Goal: Task Accomplishment & Management: Complete application form

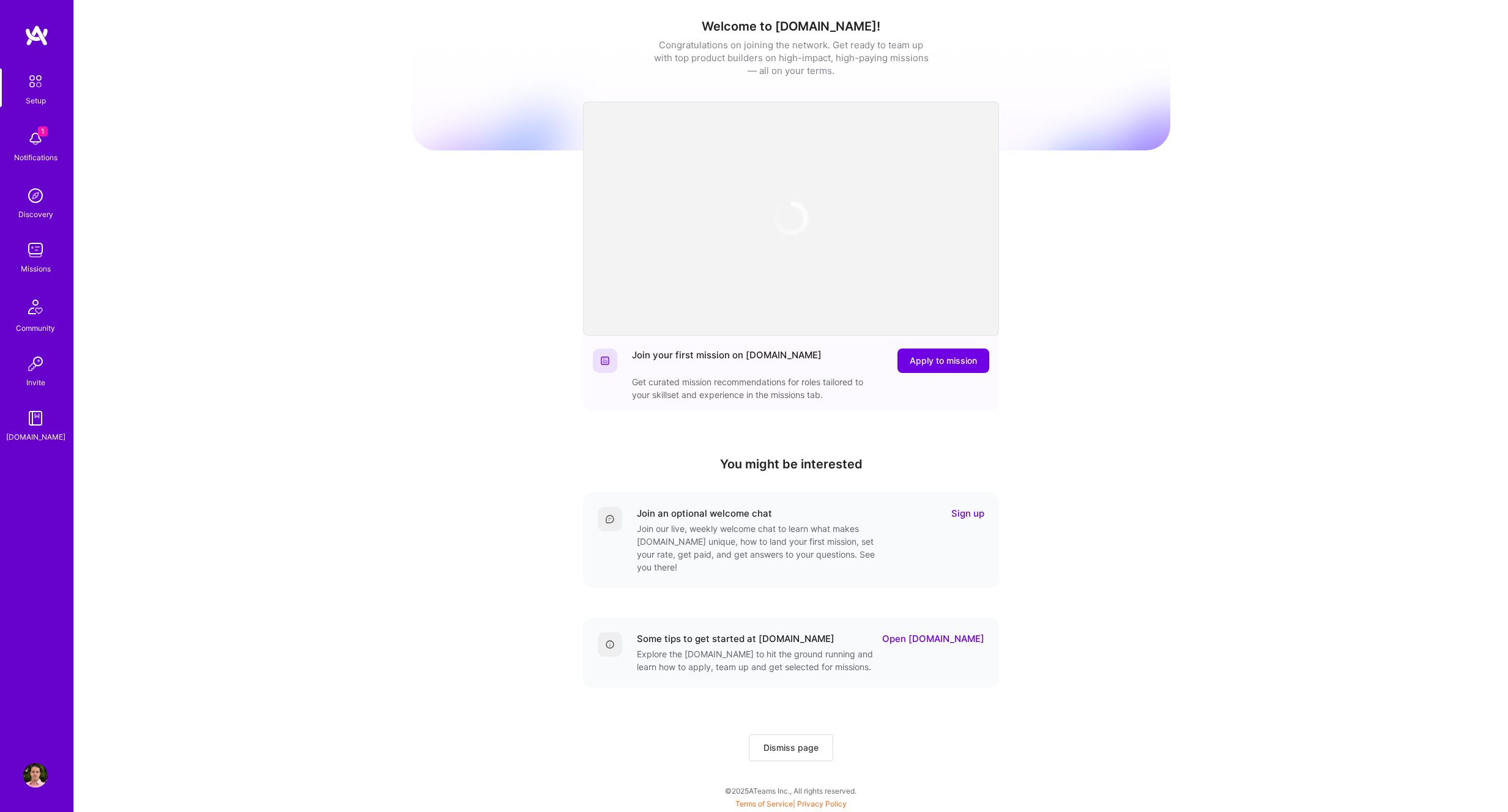
click at [28, 144] on img at bounding box center [35, 138] width 25 height 25
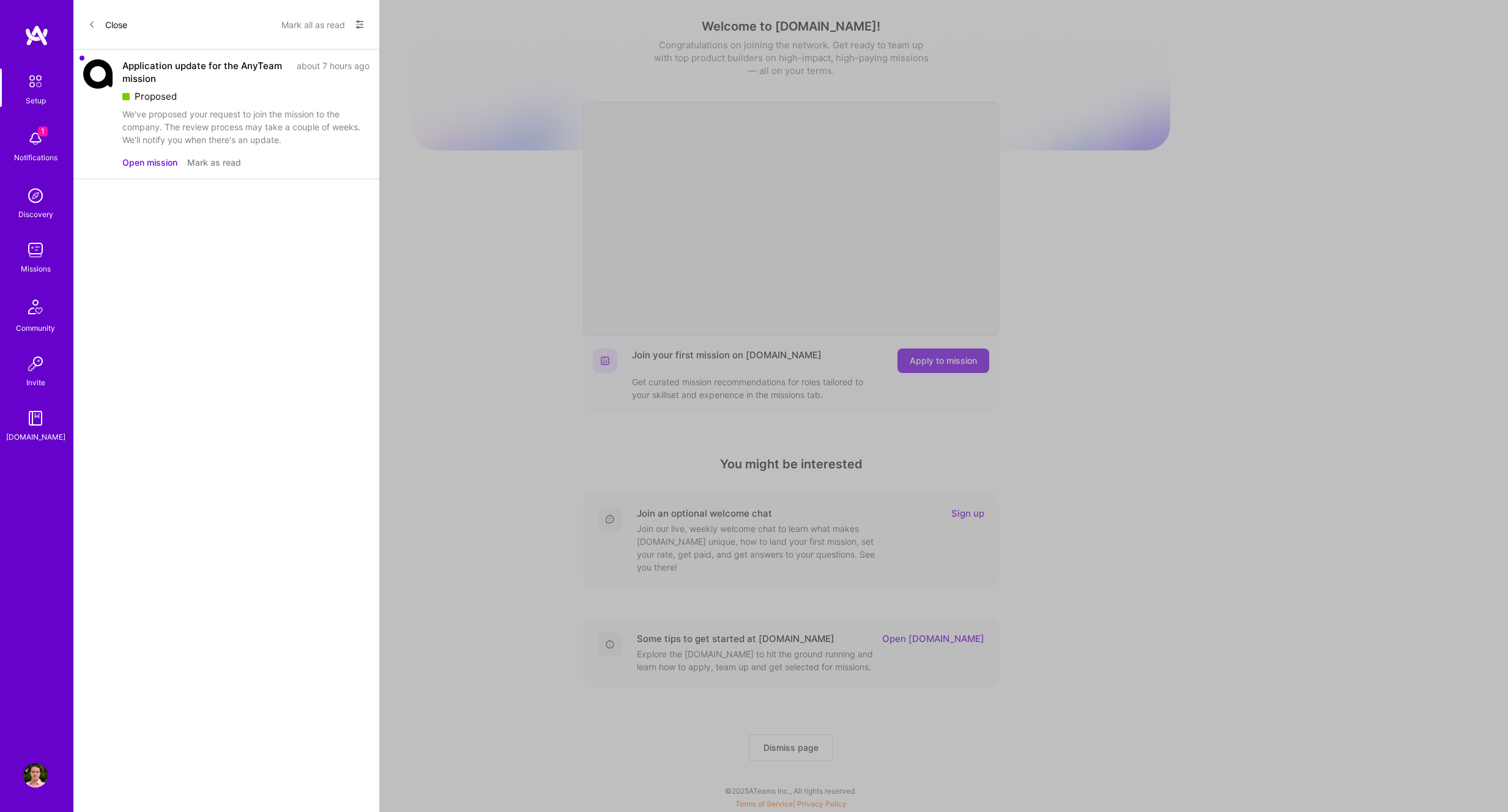
click at [153, 159] on button "Open mission" at bounding box center [150, 162] width 55 height 13
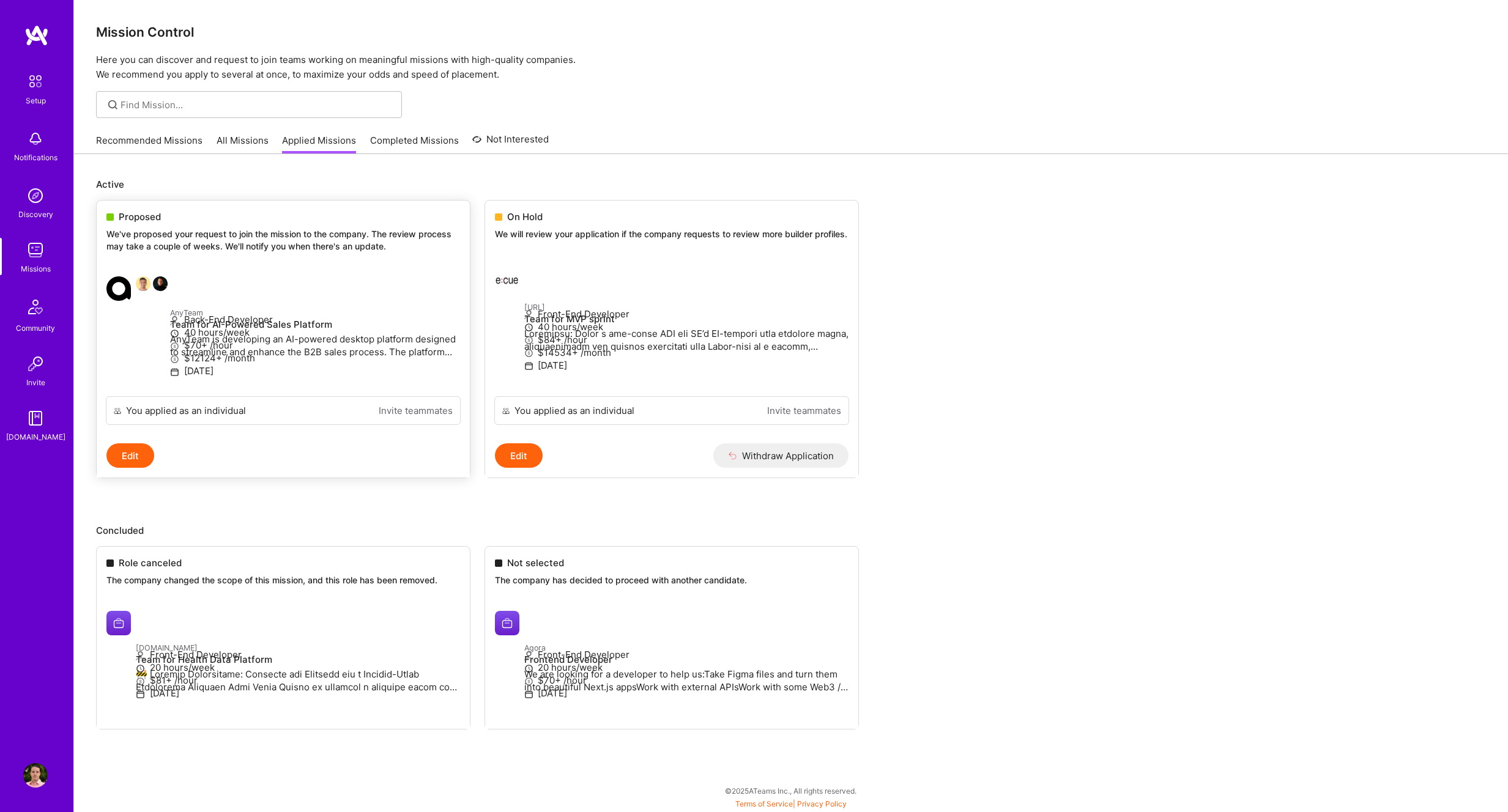
scroll to position [77, 0]
click at [291, 319] on h4 "Team for AI-Powered Sales Platform" at bounding box center [315, 325] width 290 height 11
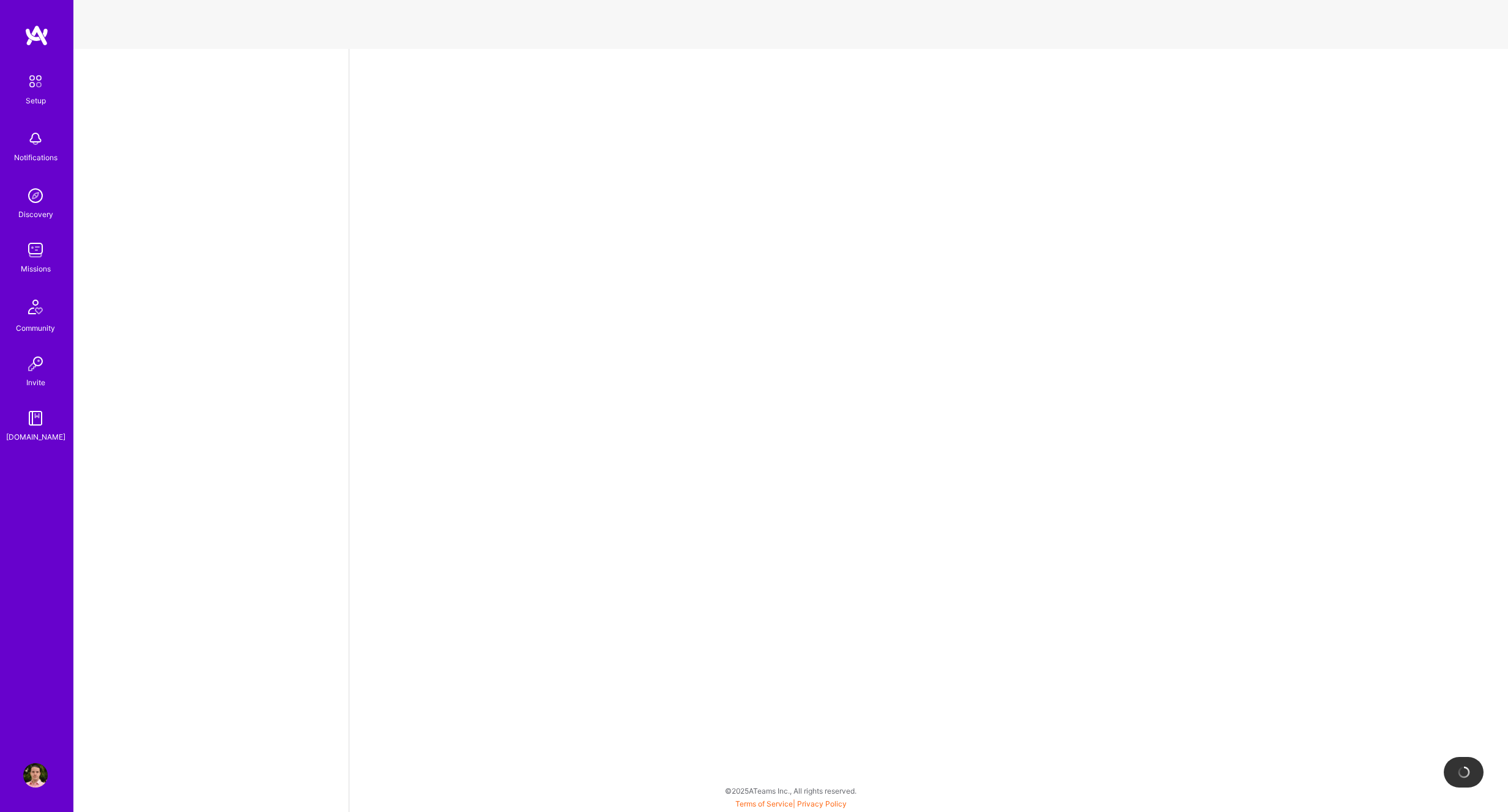
select select "NI"
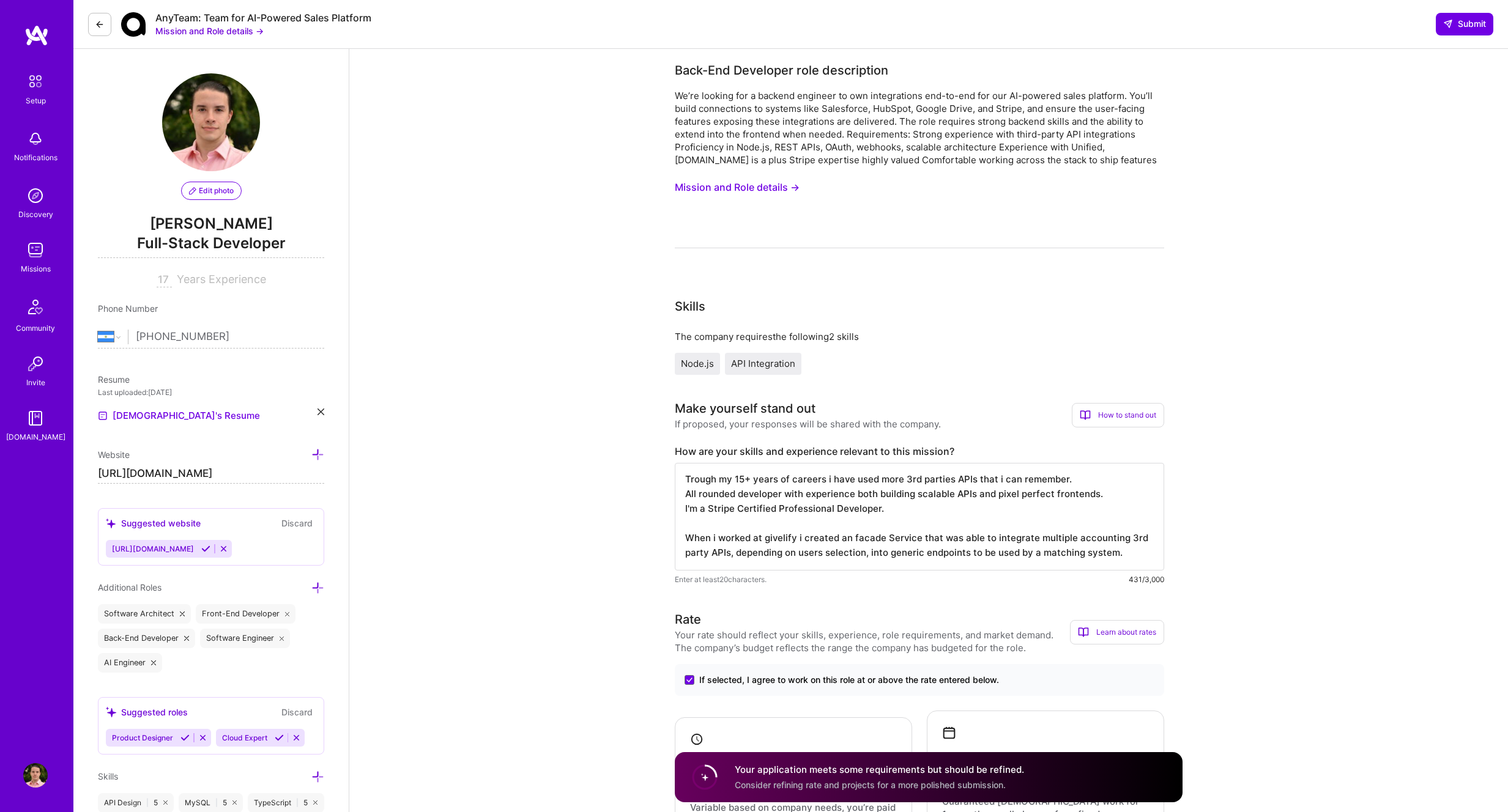
drag, startPoint x: 996, startPoint y: 483, endPoint x: 911, endPoint y: 483, distance: 85.0
click at [911, 483] on textarea "Trough my 15+ years of careers i have used more 3rd parties APIs that i can rem…" at bounding box center [919, 516] width 489 height 107
drag, startPoint x: 701, startPoint y: 496, endPoint x: 915, endPoint y: 500, distance: 214.0
click at [915, 500] on textarea "Trough my 15+ years of careers i have used more 3rd parties APIs that i can rem…" at bounding box center [919, 516] width 489 height 107
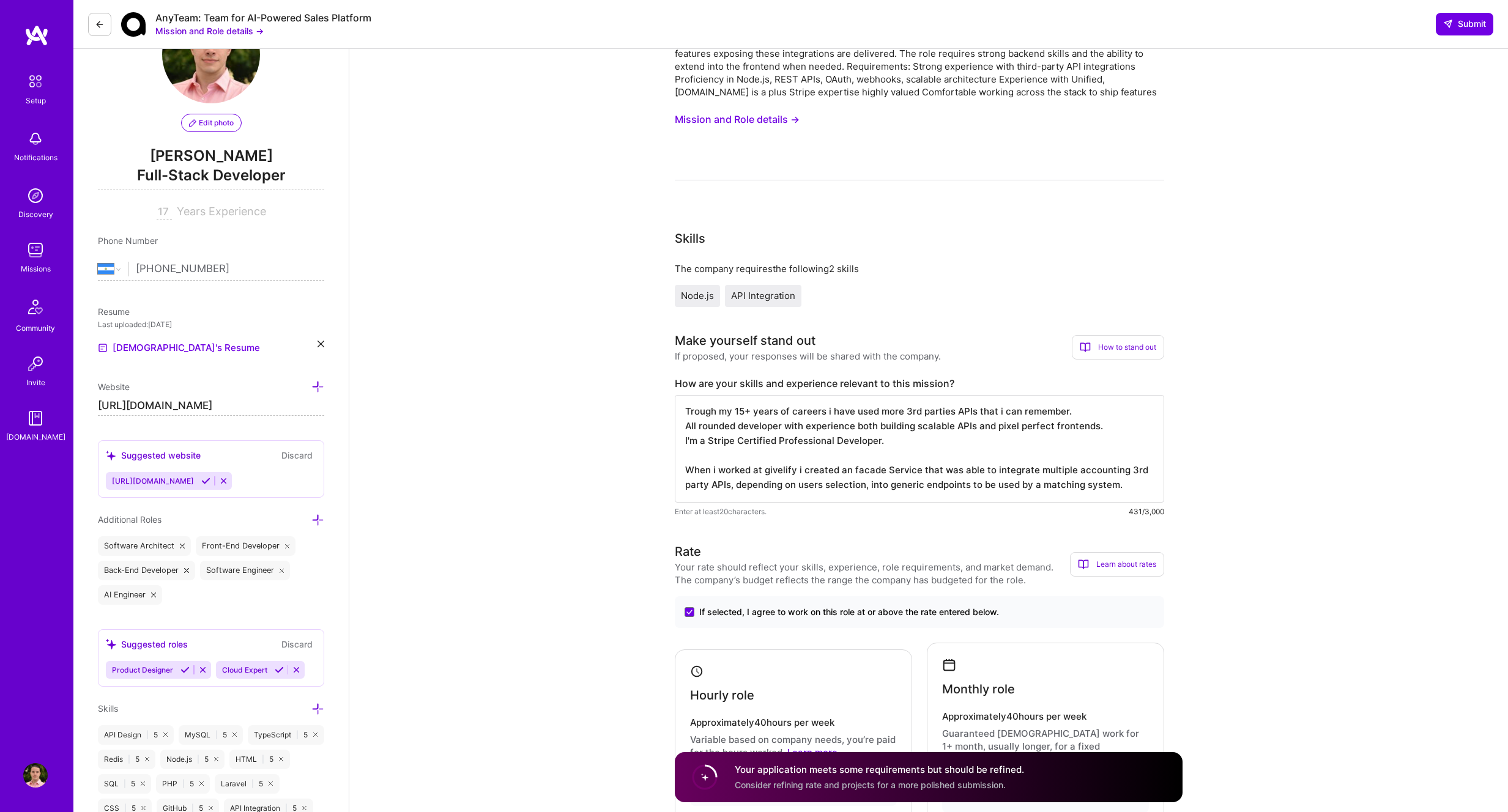
scroll to position [68, 0]
drag, startPoint x: 1013, startPoint y: 469, endPoint x: 732, endPoint y: 487, distance: 281.6
click at [733, 487] on textarea "Trough my 15+ years of careers i have used more 3rd parties APIs that i can rem…" at bounding box center [919, 447] width 489 height 107
drag, startPoint x: 762, startPoint y: 483, endPoint x: 1064, endPoint y: 488, distance: 302.0
click at [1064, 488] on textarea "Trough my 15+ years of careers i have used more 3rd parties APIs that i can rem…" at bounding box center [919, 447] width 489 height 107
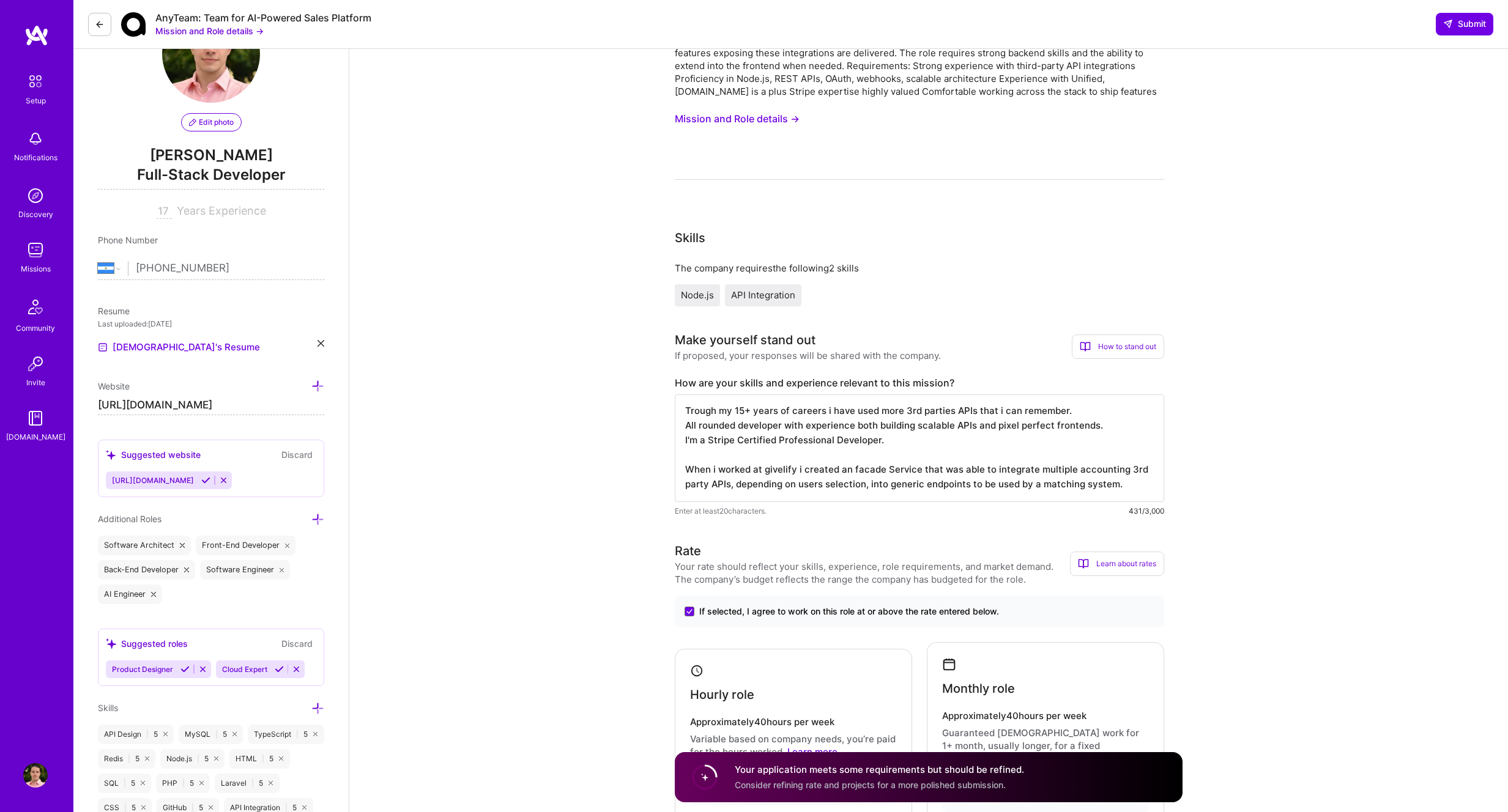
scroll to position [0, 0]
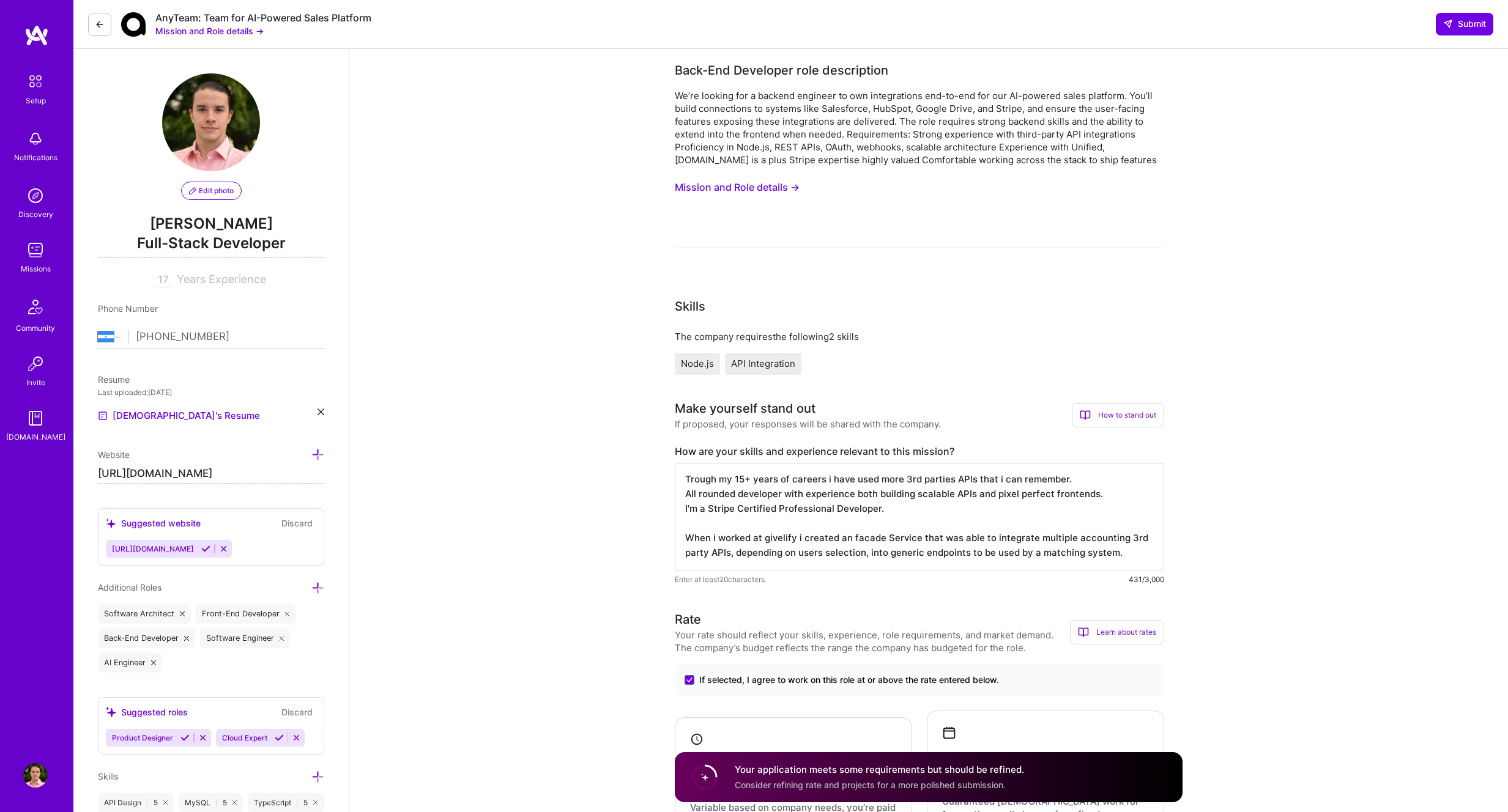
click at [209, 546] on icon at bounding box center [205, 549] width 9 height 9
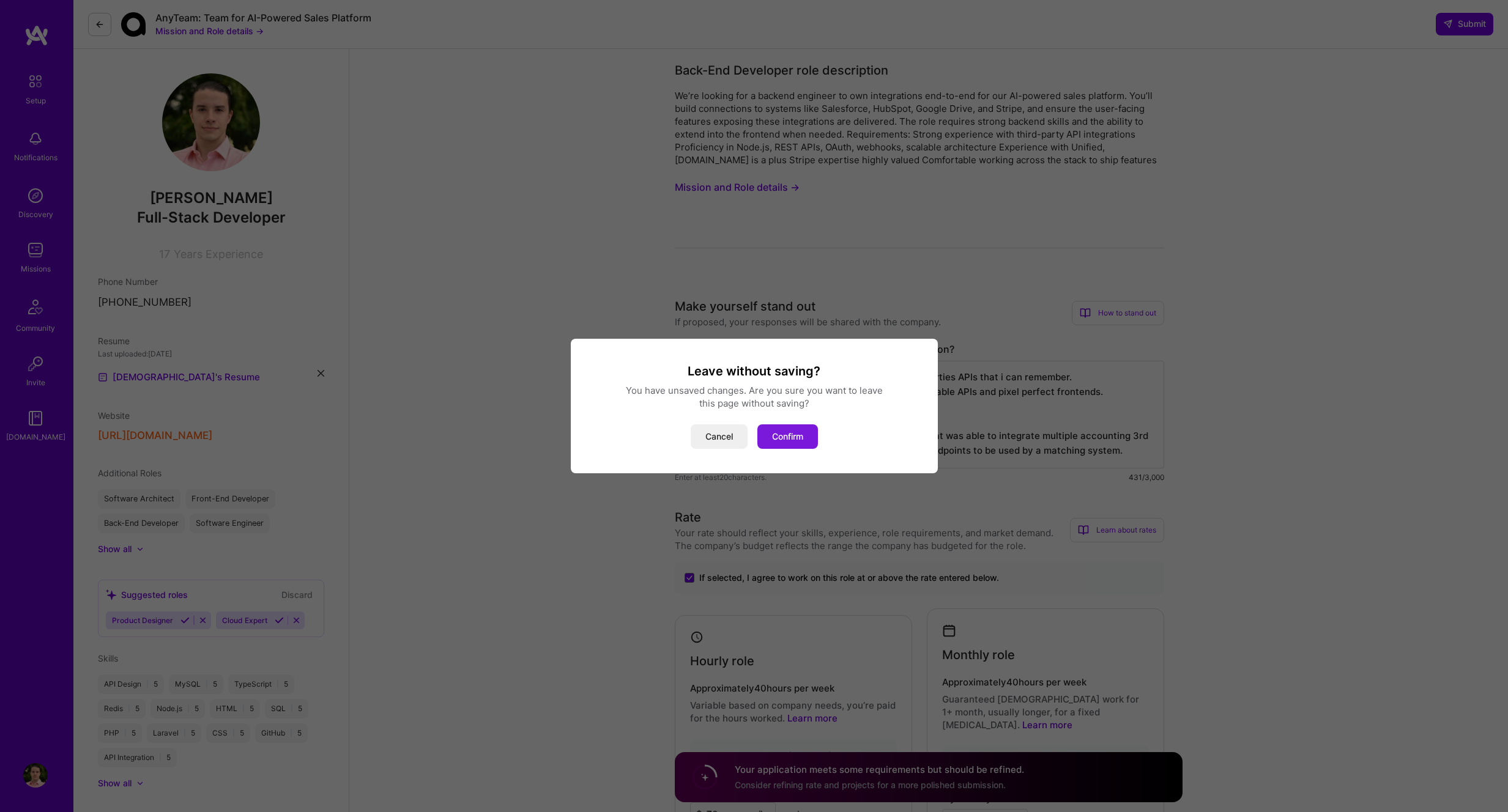
click at [800, 445] on button "Confirm" at bounding box center [788, 436] width 60 height 25
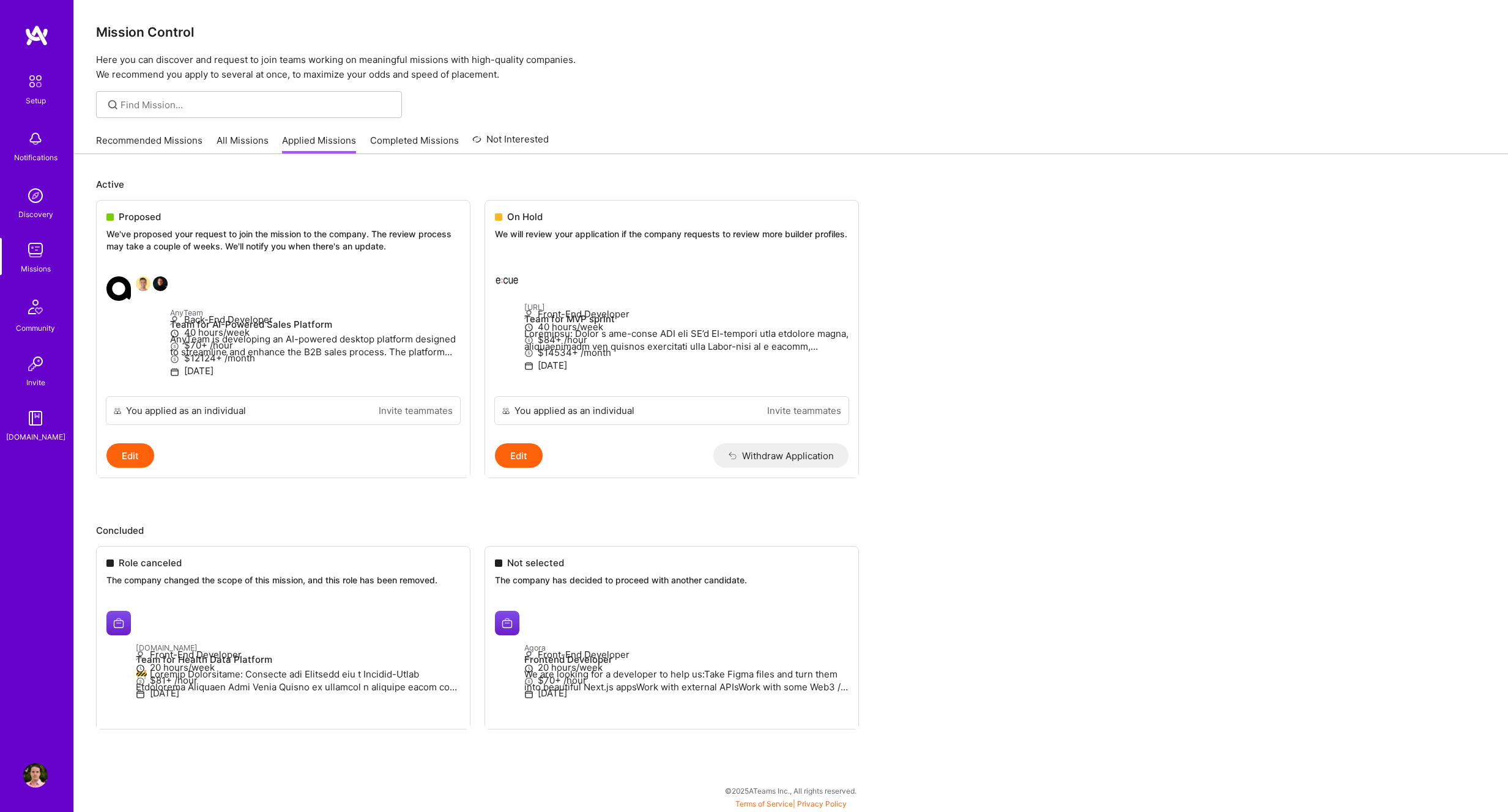
click at [247, 140] on link "All Missions" at bounding box center [242, 144] width 52 height 20
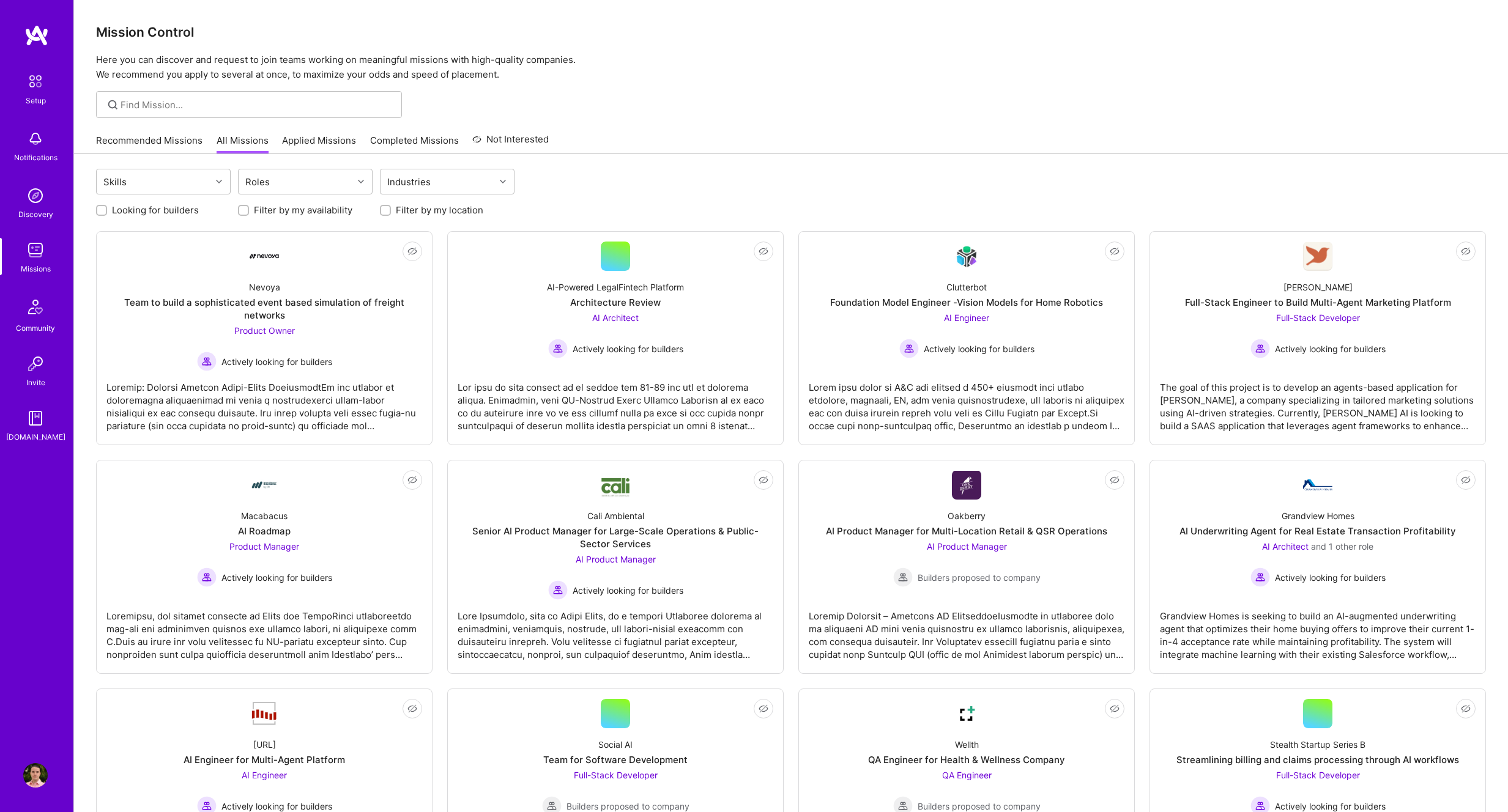
click at [151, 140] on link "Recommended Missions" at bounding box center [149, 144] width 106 height 20
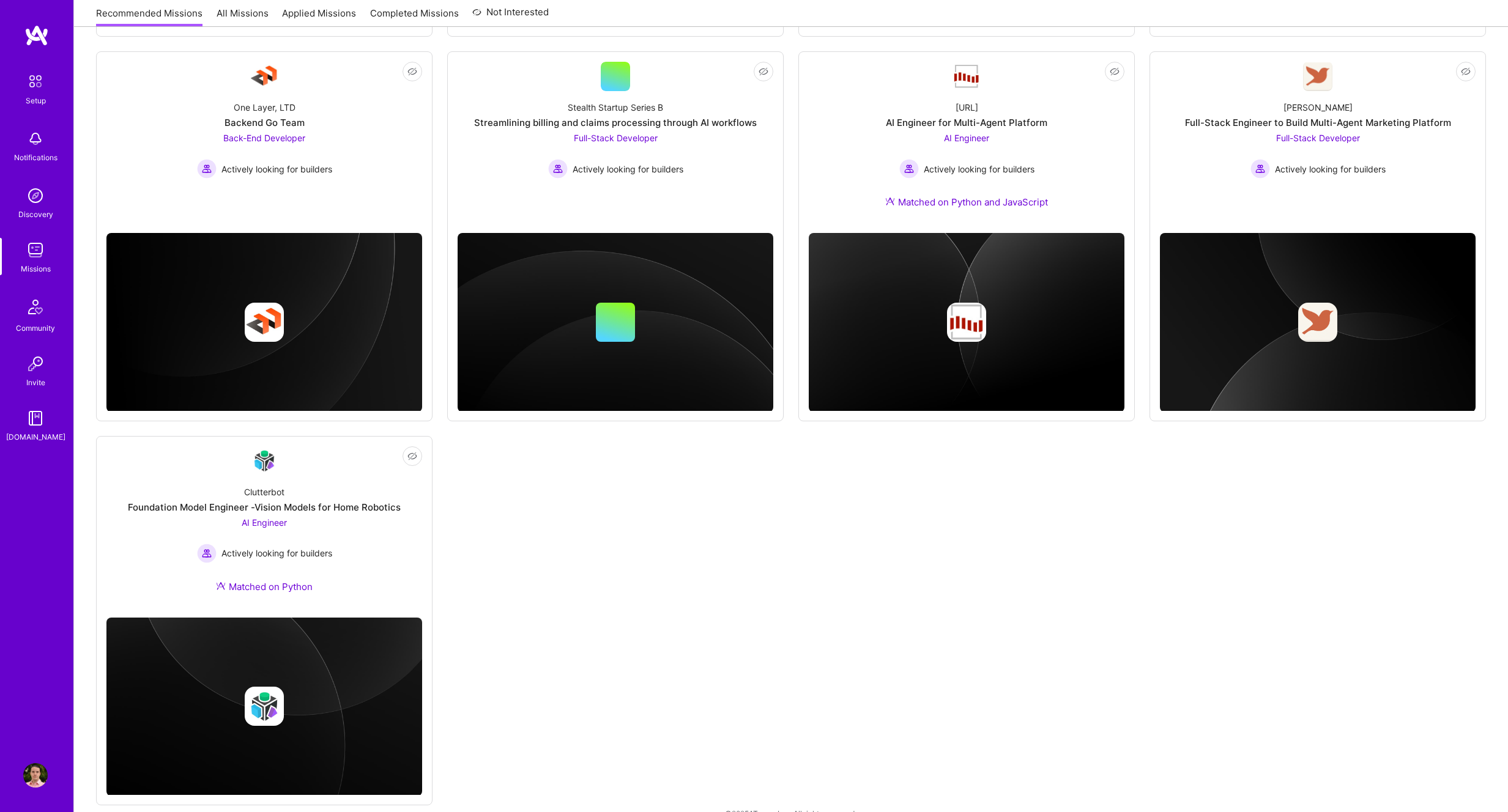
scroll to position [517, 0]
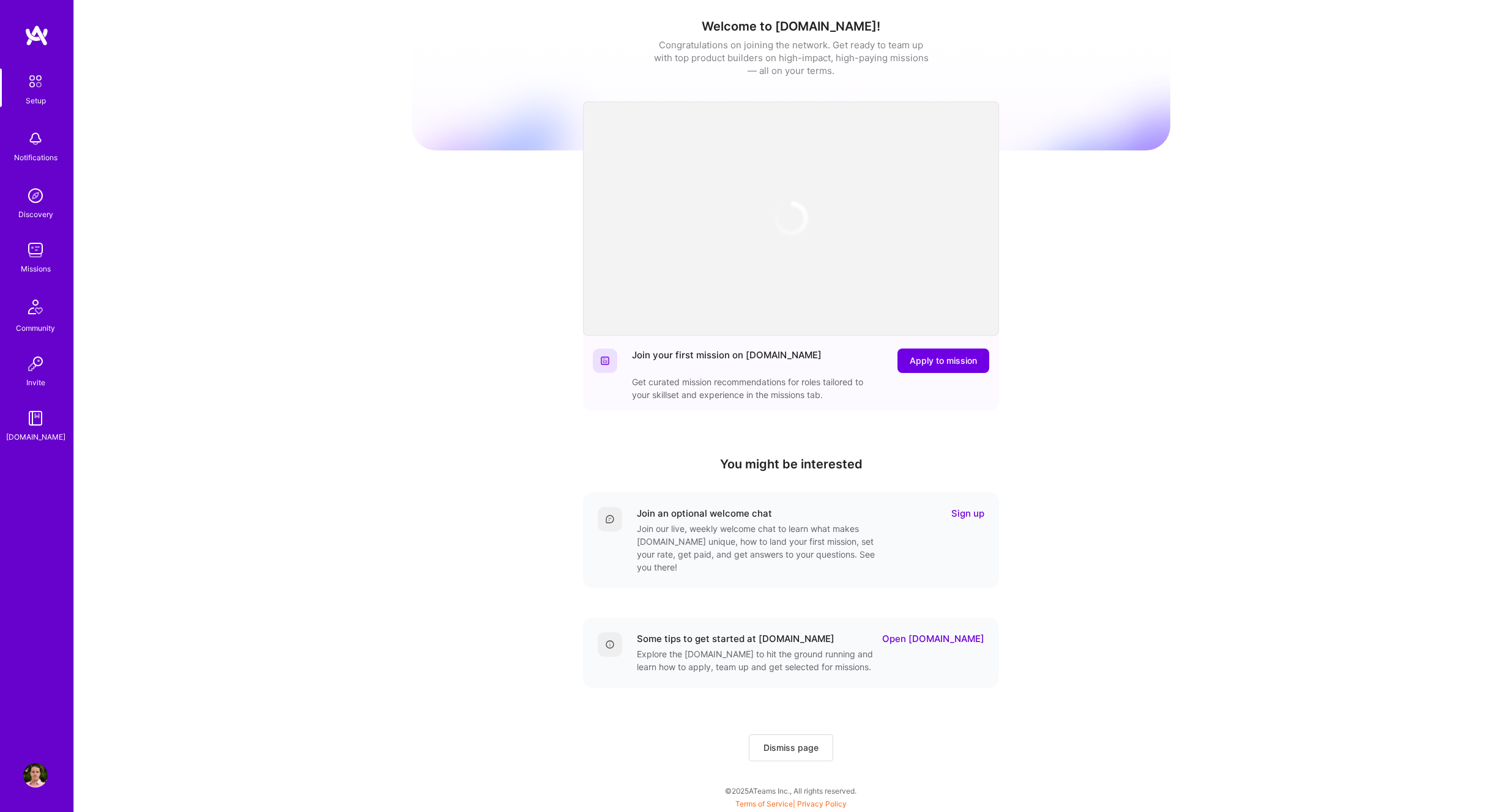
click at [36, 254] on img at bounding box center [35, 250] width 25 height 25
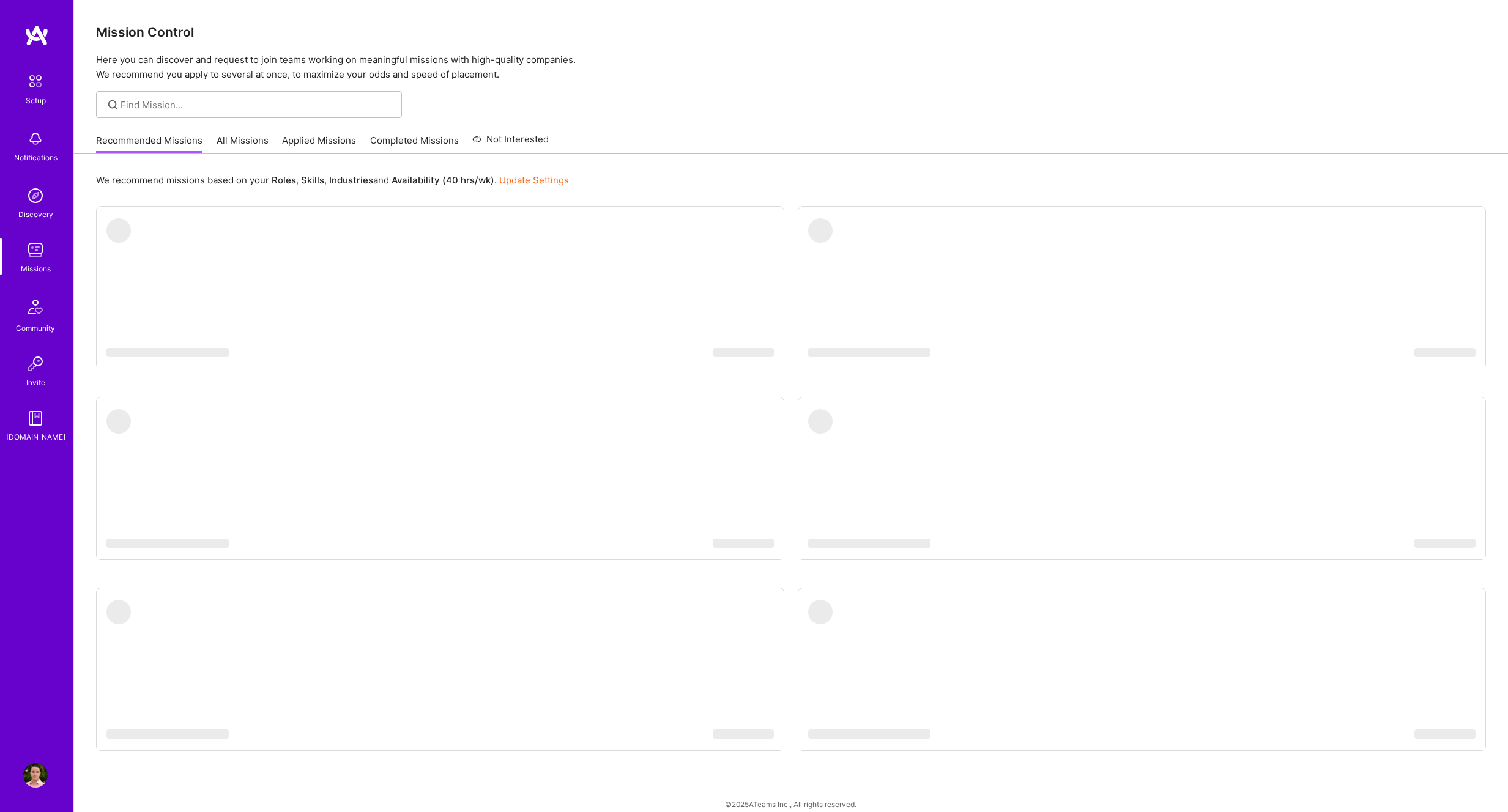
click at [322, 138] on link "Applied Missions" at bounding box center [318, 144] width 74 height 20
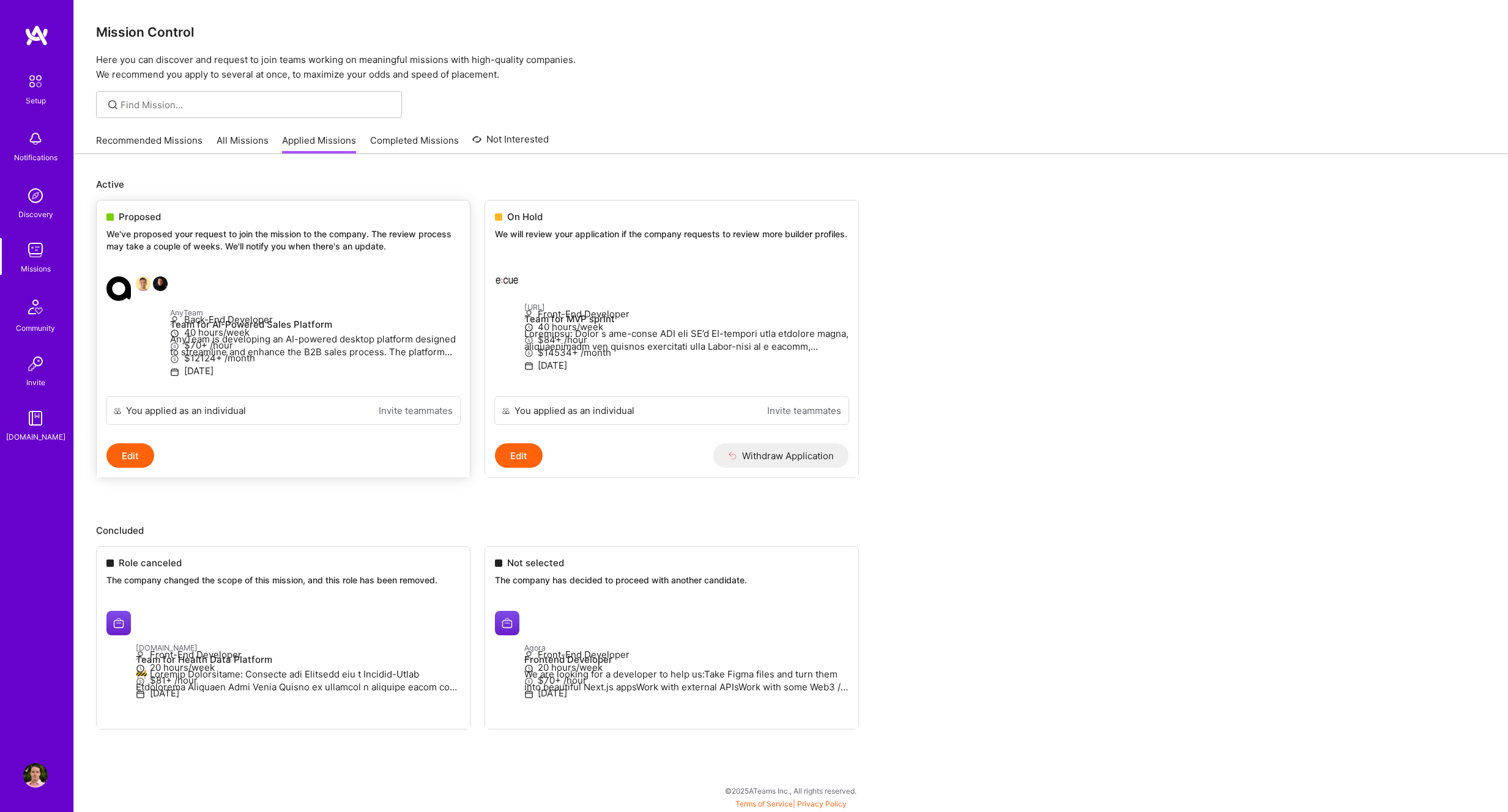
click at [242, 236] on p "We've proposed your request to join the mission to the company. The review proc…" at bounding box center [282, 240] width 353 height 24
click at [136, 224] on div "Proposed We've proposed your request to join the mission to the company. The re…" at bounding box center [283, 234] width 373 height 66
click at [297, 307] on p "AnyTeam" at bounding box center [315, 312] width 290 height 13
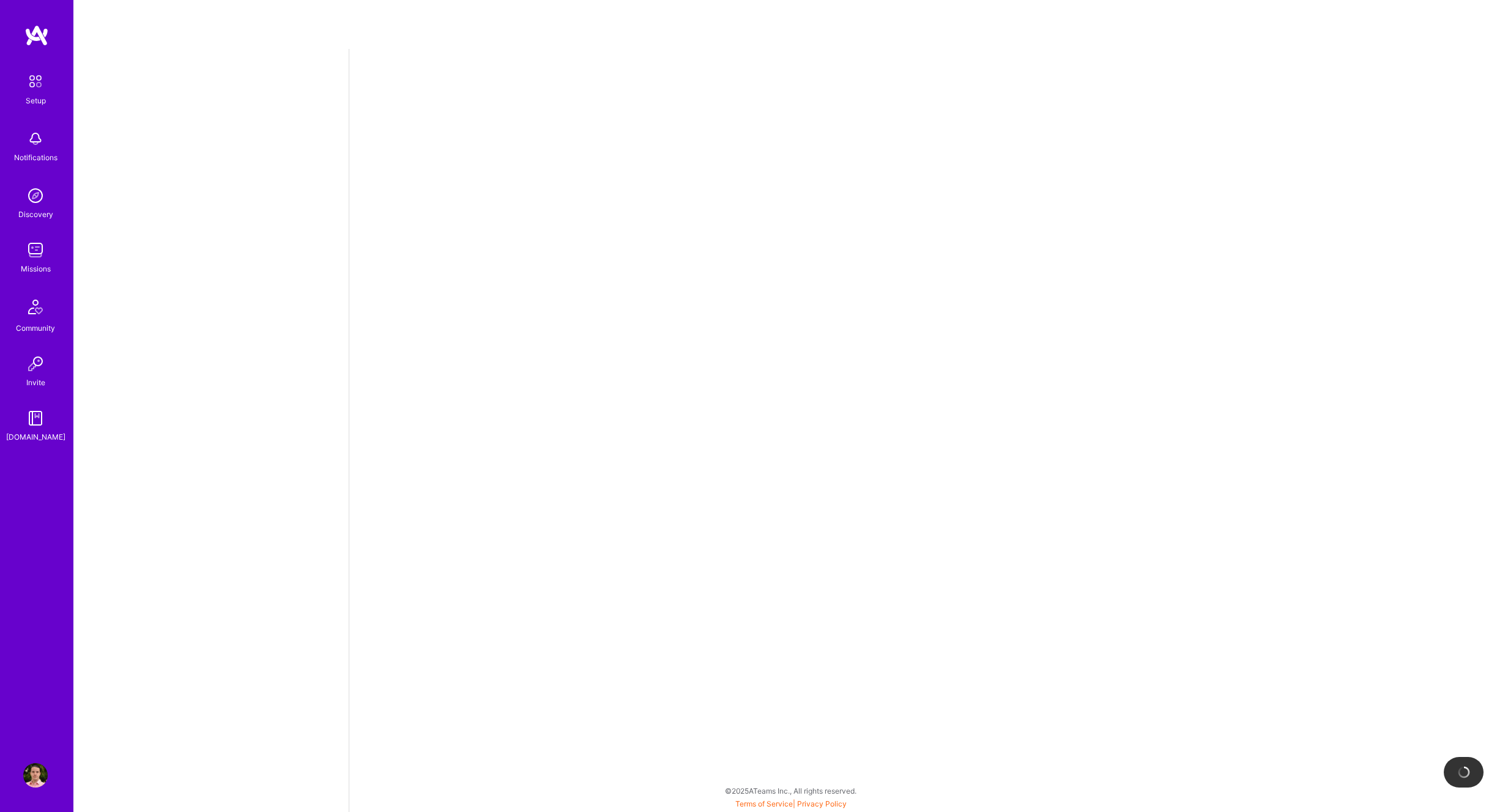
select select "NI"
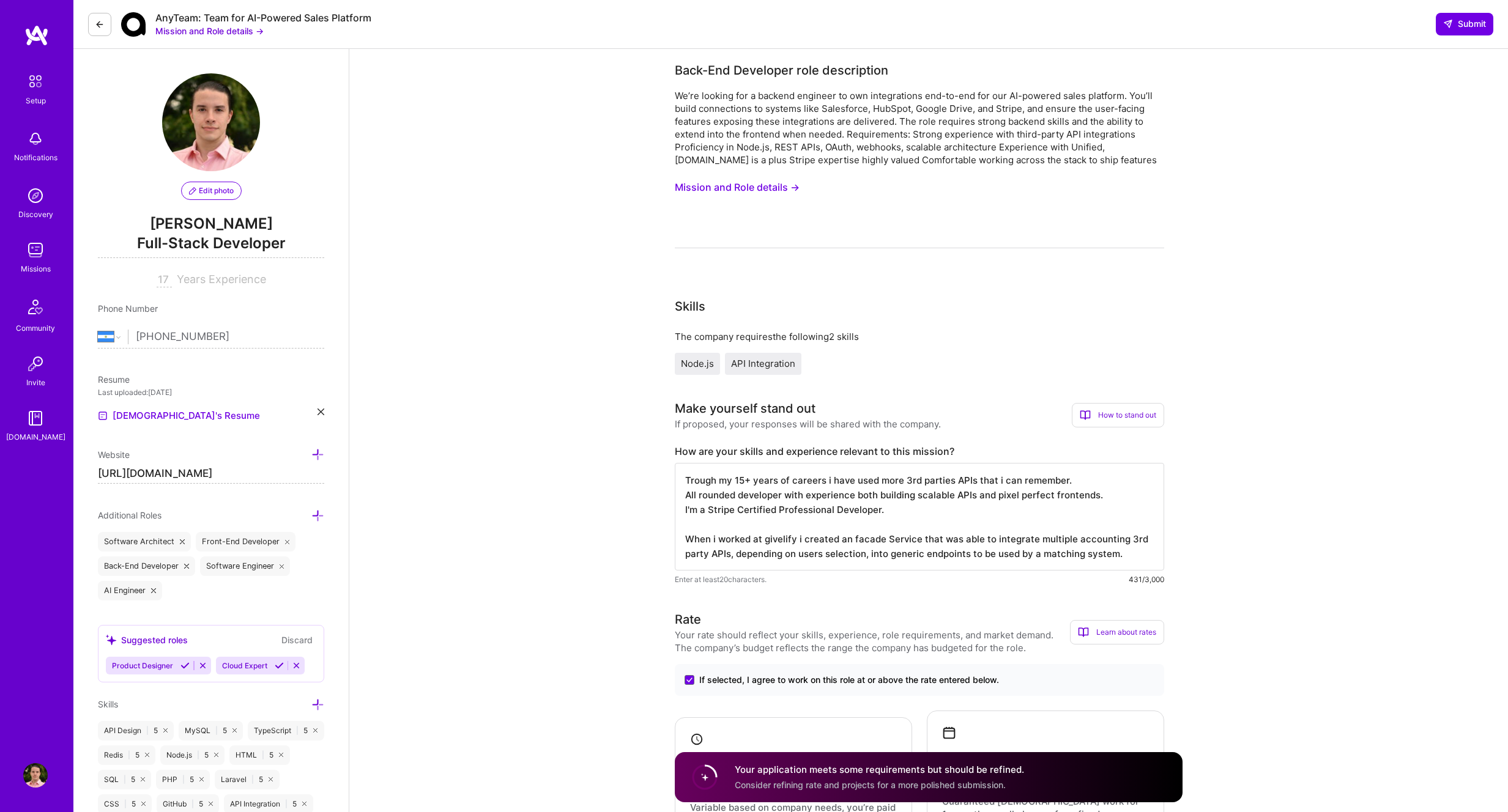
click at [719, 192] on button "Mission and Role details →" at bounding box center [737, 188] width 125 height 22
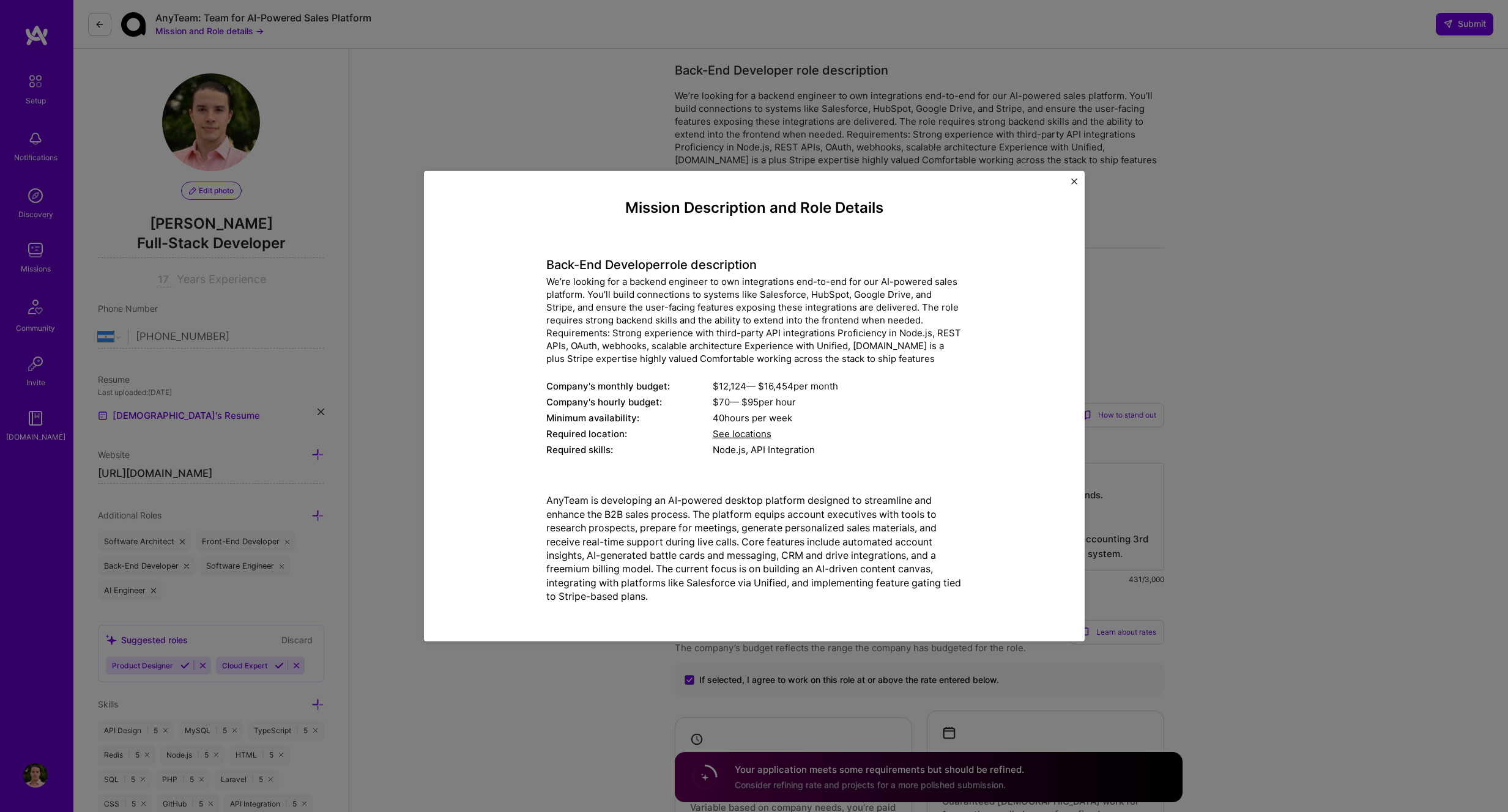
click at [736, 433] on span "See locations" at bounding box center [742, 433] width 59 height 12
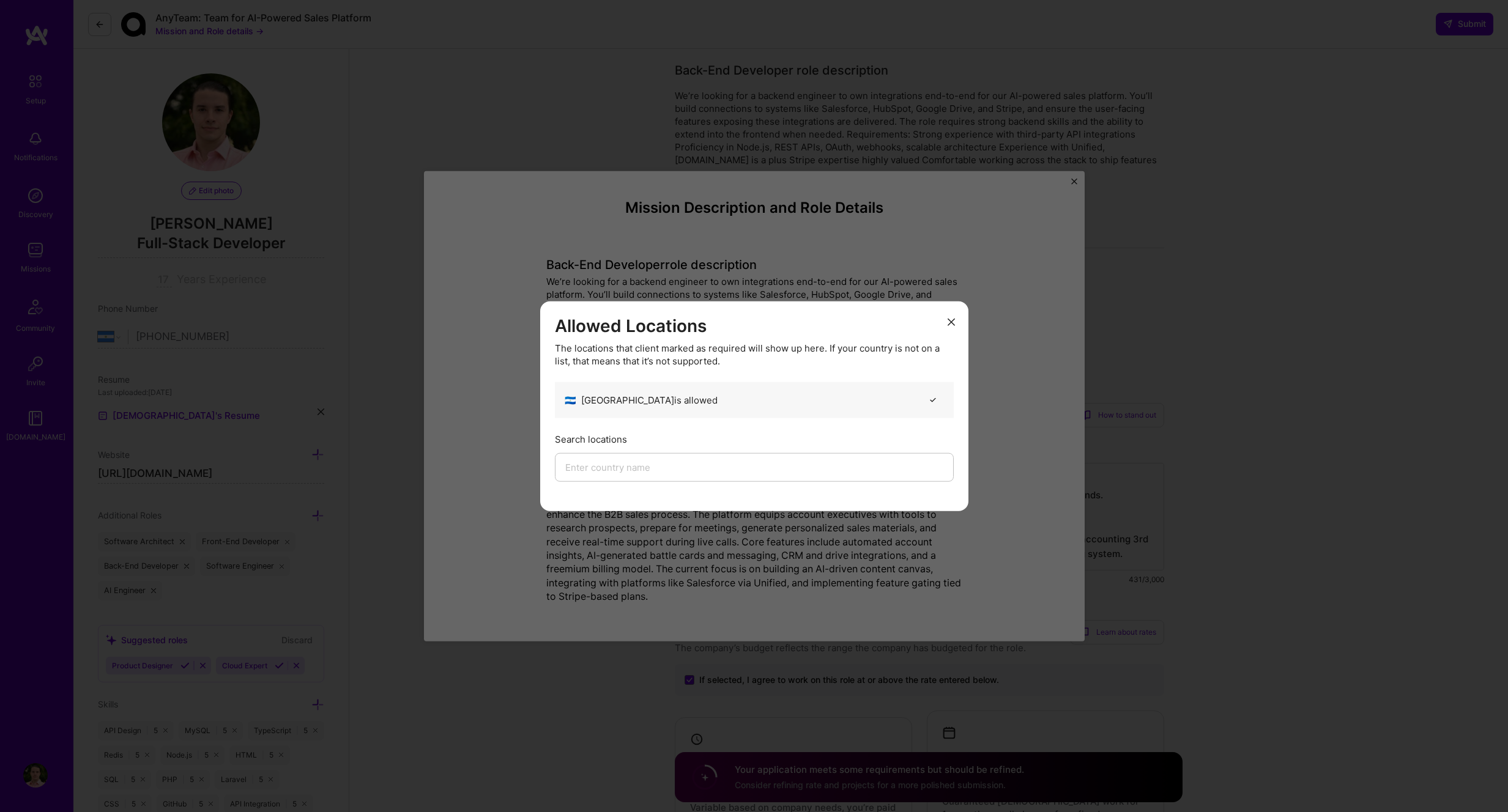
click at [949, 319] on icon "modal" at bounding box center [951, 322] width 7 height 7
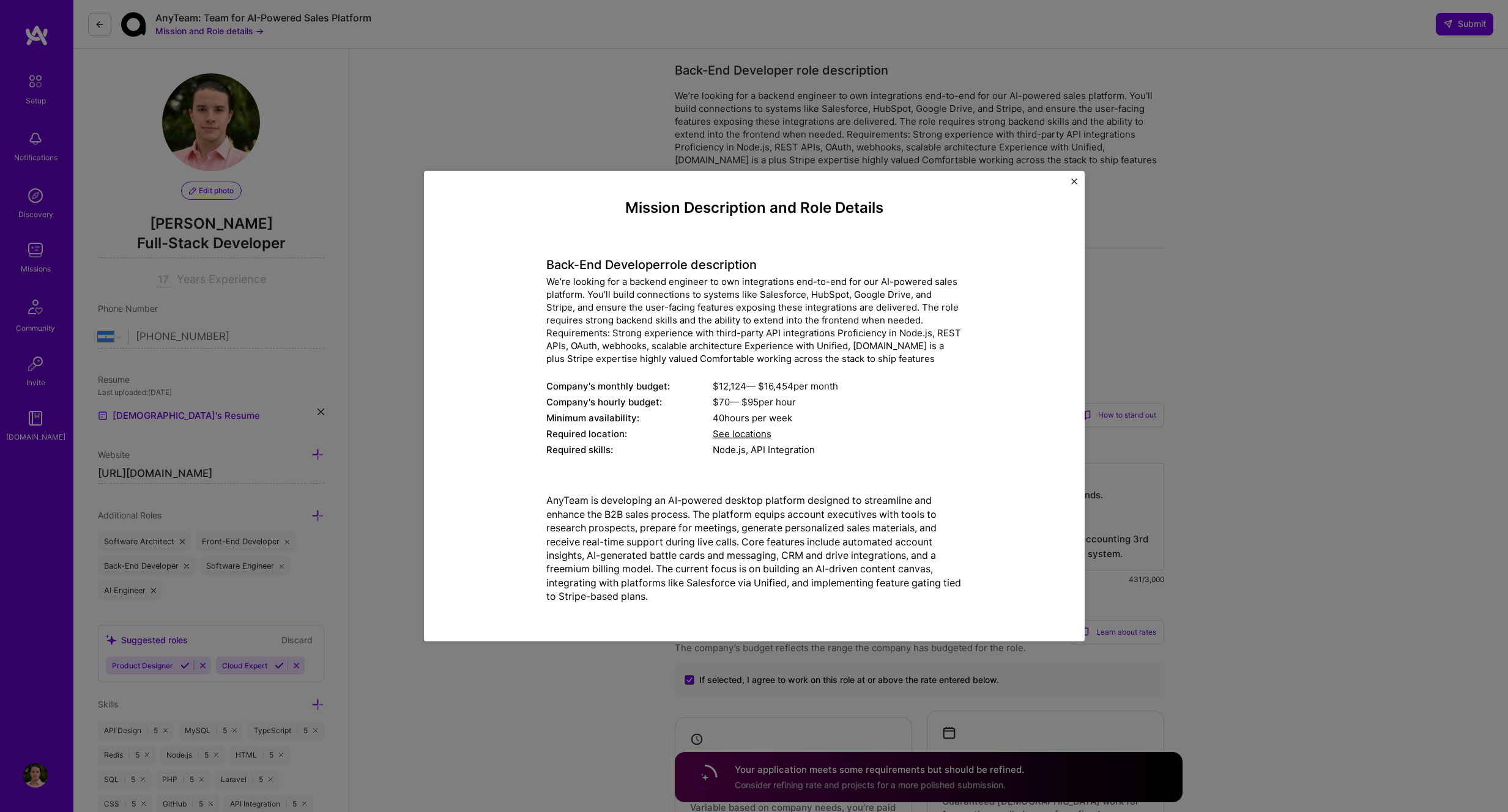
click at [566, 504] on p "AnyTeam is developing an AI-powered desktop platform designed to streamline and…" at bounding box center [754, 548] width 416 height 110
click at [566, 504] on p "AnyTeam is developing an AI-powered desktop platform designed to streamline and…" at bounding box center [754, 548] width 416 height 110
copy p "AnyTeam"
drag, startPoint x: 644, startPoint y: 503, endPoint x: 876, endPoint y: 504, distance: 232.0
click at [876, 504] on p "AnyTeam is developing an AI-powered desktop platform designed to streamline and…" at bounding box center [754, 548] width 416 height 110
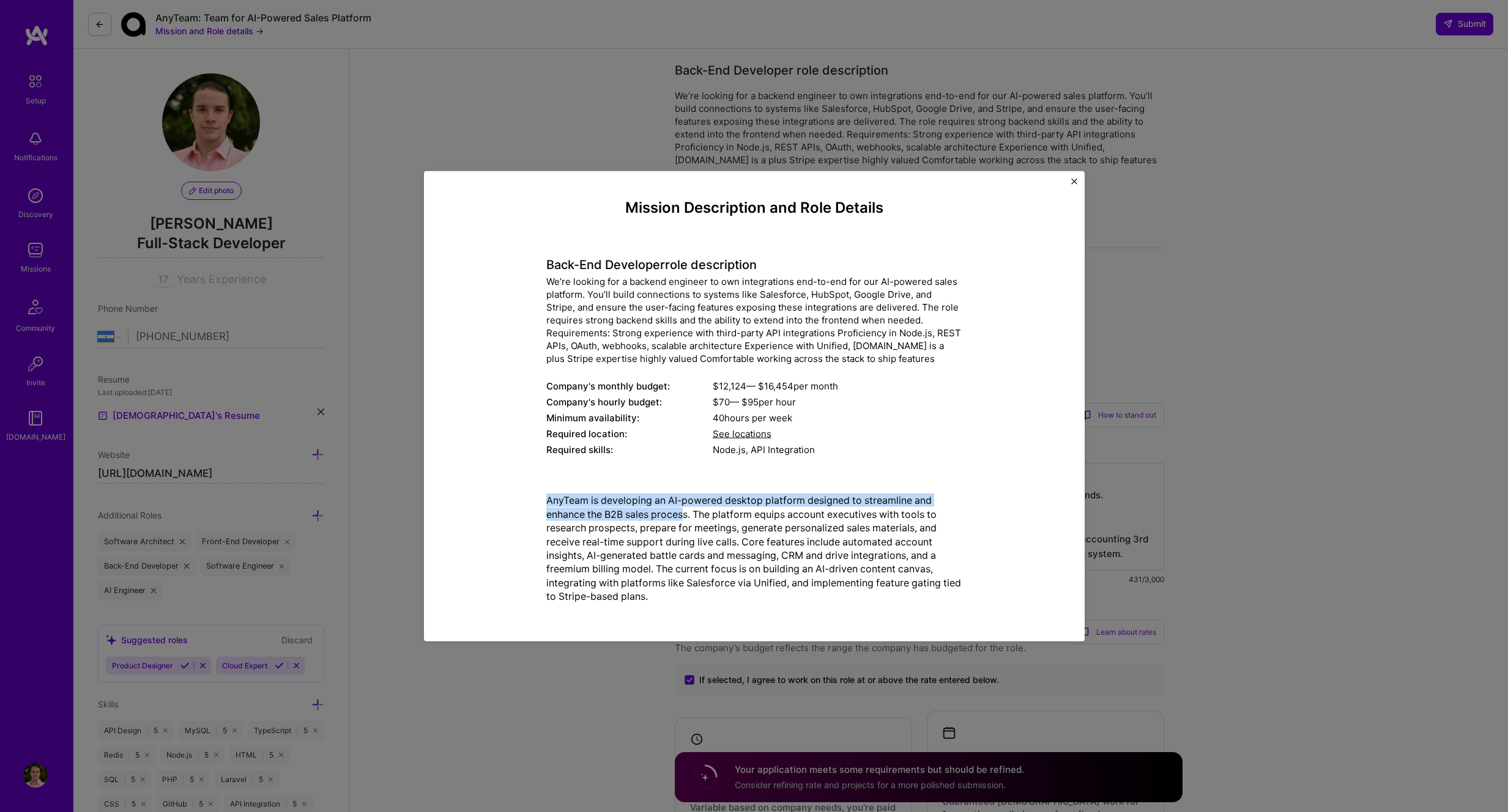
drag, startPoint x: 680, startPoint y: 513, endPoint x: 514, endPoint y: 506, distance: 166.1
click at [514, 506] on div "Mission Description and Role Details Back-End Developer role description We’re …" at bounding box center [754, 406] width 604 height 414
copy p "AnyTeam is developing an AI-powered desktop platform designed to streamline and…"
